Goal: Use online tool/utility: Utilize a website feature to perform a specific function

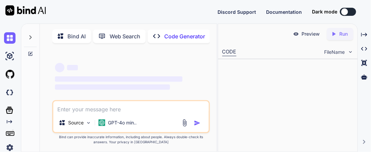
type textarea "x"
click at [90, 112] on textarea at bounding box center [130, 108] width 155 height 12
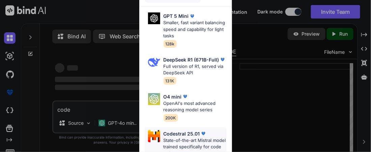
click at [164, 141] on p "State-of-the-art Mistral model trained specifically for code tasks" at bounding box center [195, 148] width 63 height 20
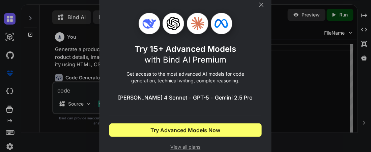
scroll to position [5, 0]
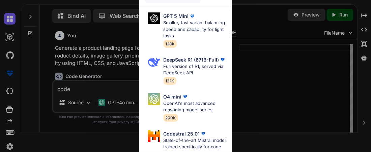
click at [244, 70] on div "Advanced Models GPT 5 Mini Smaller, fast variant balancing speed and capability…" at bounding box center [185, 76] width 371 height 152
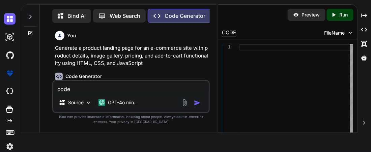
click at [136, 84] on textarea "code" at bounding box center [130, 87] width 155 height 12
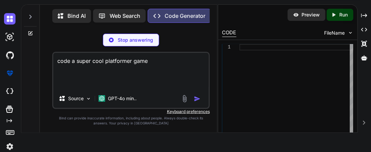
type textarea "code a super cool platformer game"
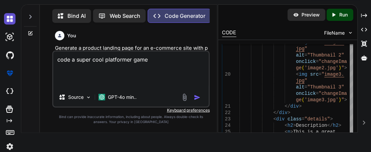
click at [10, 19] on img at bounding box center [9, 18] width 11 height 11
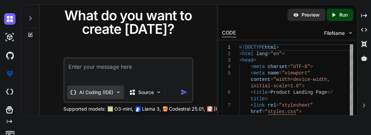
click at [111, 94] on p "AI Coding (IDE)" at bounding box center [96, 92] width 34 height 7
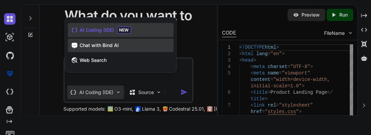
click at [110, 49] on div "Chat with Bind AI" at bounding box center [121, 44] width 106 height 13
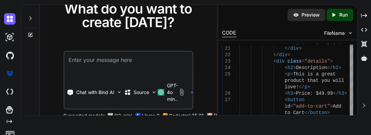
click at [369, 58] on div "What do you want to create today? Chat with Bind AI Source GPT-4o min.. Support…" at bounding box center [196, 59] width 350 height 111
click at [367, 58] on icon at bounding box center [364, 57] width 6 height 5
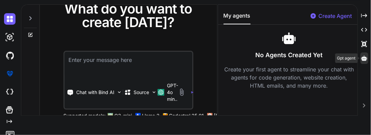
click at [366, 56] on icon at bounding box center [364, 58] width 6 height 6
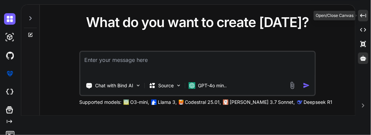
click at [363, 15] on icon "Created with Pixso." at bounding box center [363, 15] width 6 height 6
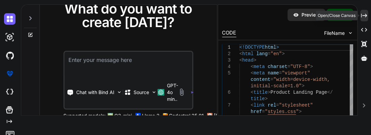
click at [363, 15] on icon "Created with Pixso." at bounding box center [364, 15] width 6 height 6
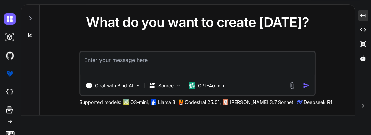
click at [247, 59] on textarea at bounding box center [197, 64] width 234 height 25
click at [195, 84] on img at bounding box center [192, 85] width 7 height 7
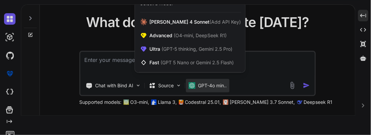
click at [265, 75] on div at bounding box center [185, 67] width 371 height 135
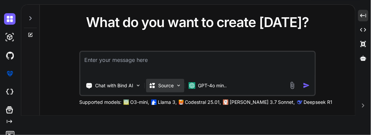
click at [177, 84] on img at bounding box center [179, 85] width 6 height 6
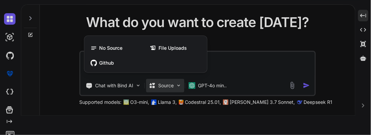
click at [176, 84] on div at bounding box center [185, 67] width 371 height 135
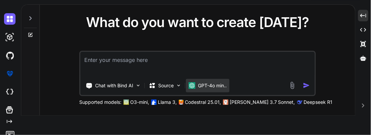
click at [203, 88] on p "GPT-4o min.." at bounding box center [212, 85] width 29 height 7
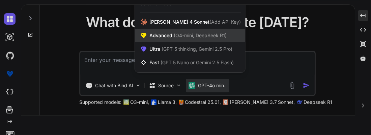
click at [179, 36] on span "(O4-mini, DeepSeek R1)" at bounding box center [200, 35] width 54 height 6
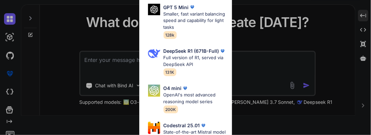
click at [244, 53] on div "Advanced Models GPT 5 Mini Smaller, fast variant balancing speed and capability…" at bounding box center [185, 67] width 371 height 135
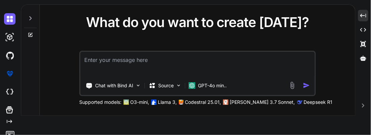
click at [226, 68] on textarea at bounding box center [197, 64] width 234 height 25
type textarea "hello"
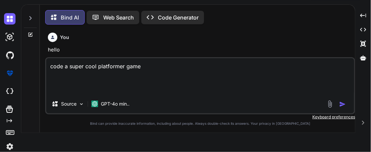
scroll to position [5, 0]
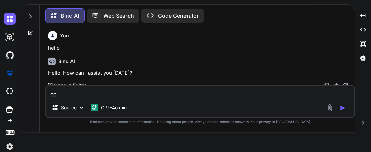
type textarea "c"
type textarea "code a super cool platformer game"
click at [343, 106] on img "button" at bounding box center [342, 108] width 7 height 7
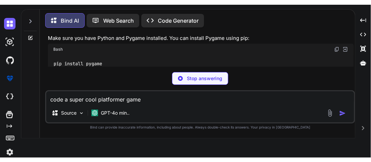
scroll to position [144, 0]
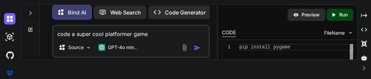
click at [336, 15] on icon "Created with Pixso." at bounding box center [334, 15] width 6 height 6
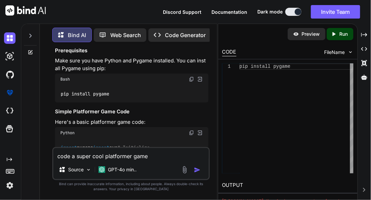
scroll to position [139, 0]
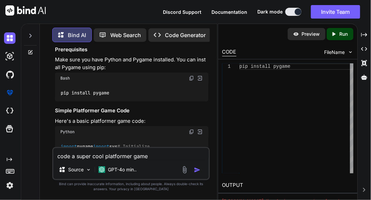
click at [192, 133] on img at bounding box center [191, 131] width 5 height 5
click at [252, 102] on div "pip install pygame" at bounding box center [296, 118] width 114 height 110
type textarea "p"
type textarea "if __name__ == "__main__": main()"
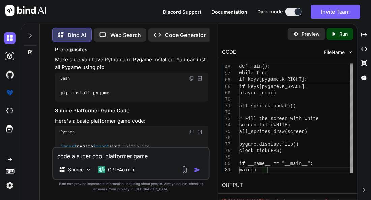
click at [346, 33] on p "Run" at bounding box center [344, 34] width 8 height 7
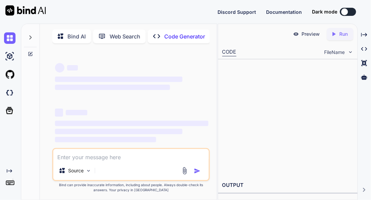
click at [79, 39] on p "Bind AI" at bounding box center [76, 36] width 18 height 8
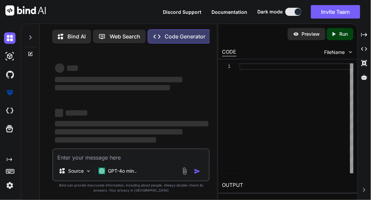
click at [298, 11] on div at bounding box center [298, 11] width 7 height 7
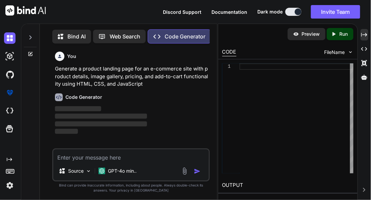
click at [365, 35] on icon "Created with Pixso." at bounding box center [364, 35] width 6 height 6
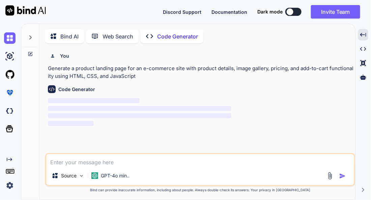
scroll to position [4, 0]
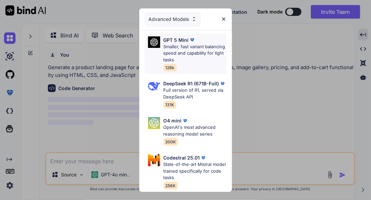
click at [192, 44] on p "Smaller, fast variant balancing speed and capability for light tasks" at bounding box center [195, 54] width 63 height 20
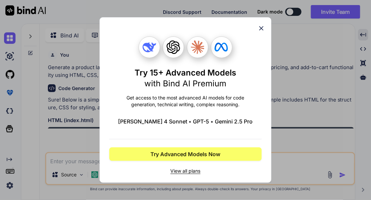
click at [260, 25] on icon at bounding box center [261, 28] width 7 height 7
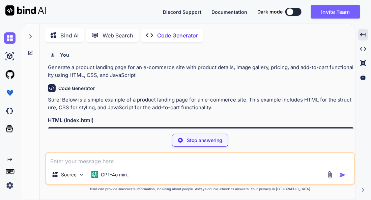
click at [54, 32] on icon at bounding box center [54, 34] width 6 height 5
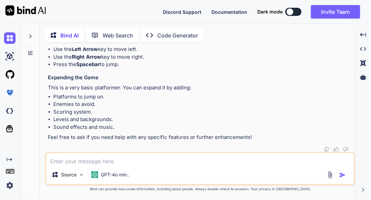
scroll to position [855, 0]
click at [112, 176] on p "GPT-4o min.." at bounding box center [115, 174] width 29 height 7
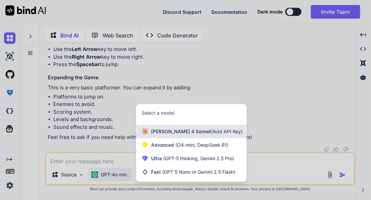
click at [149, 133] on div "Claude 4 Sonnet (Add API Key)" at bounding box center [191, 131] width 110 height 13
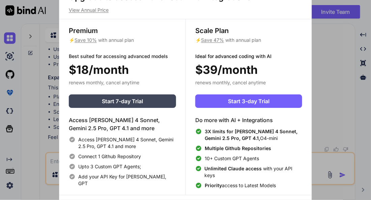
scroll to position [3, 0]
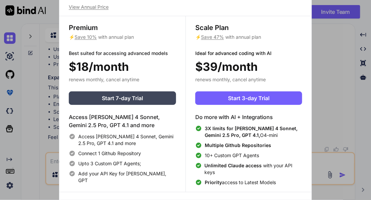
click at [344, 44] on div "Upgrade to access Advanced AI & Integrations View Annual Price Premium ⚡ Save 1…" at bounding box center [185, 100] width 371 height 200
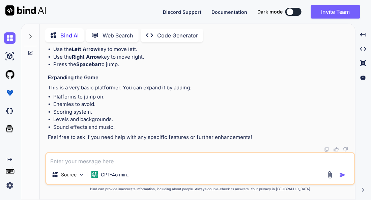
click at [96, 36] on div "Web Search" at bounding box center [112, 35] width 53 height 13
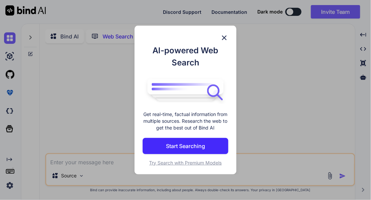
scroll to position [4, 0]
click at [226, 38] on img at bounding box center [224, 38] width 8 height 8
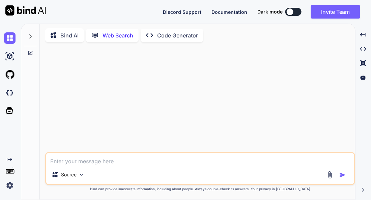
click at [75, 31] on p "Bind AI" at bounding box center [69, 35] width 18 height 8
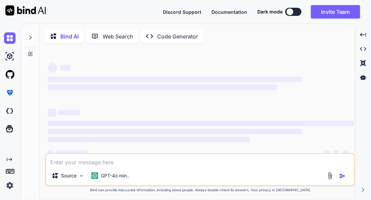
type textarea "x"
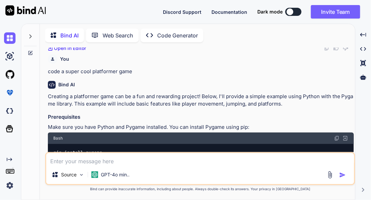
scroll to position [60, 0]
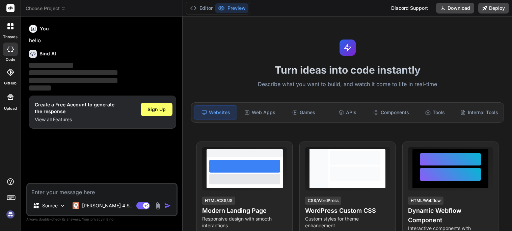
click at [11, 28] on icon at bounding box center [12, 28] width 3 height 3
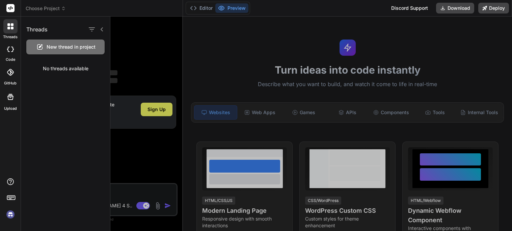
click at [14, 27] on div at bounding box center [10, 26] width 14 height 14
click at [11, 27] on icon at bounding box center [12, 28] width 3 height 3
click at [122, 38] on div at bounding box center [310, 124] width 401 height 214
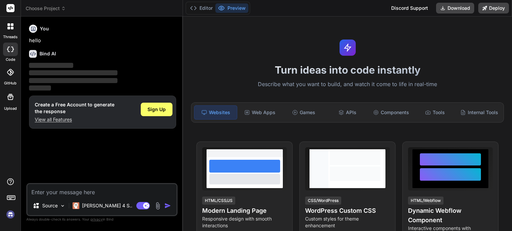
type textarea "x"
